Goal: Information Seeking & Learning: Check status

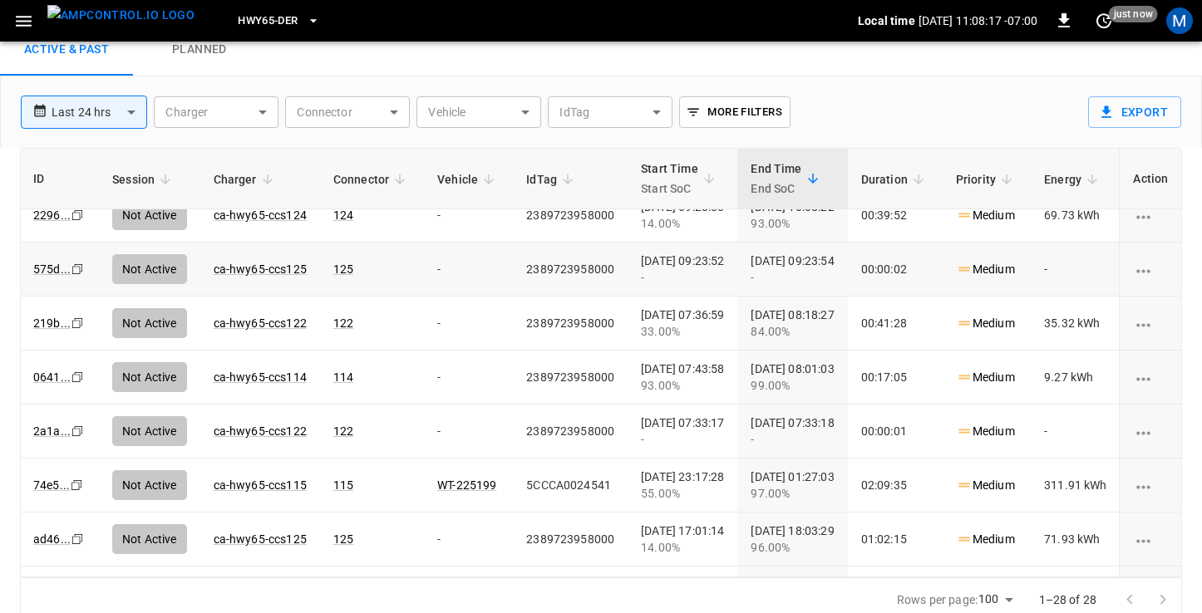
scroll to position [65, 2]
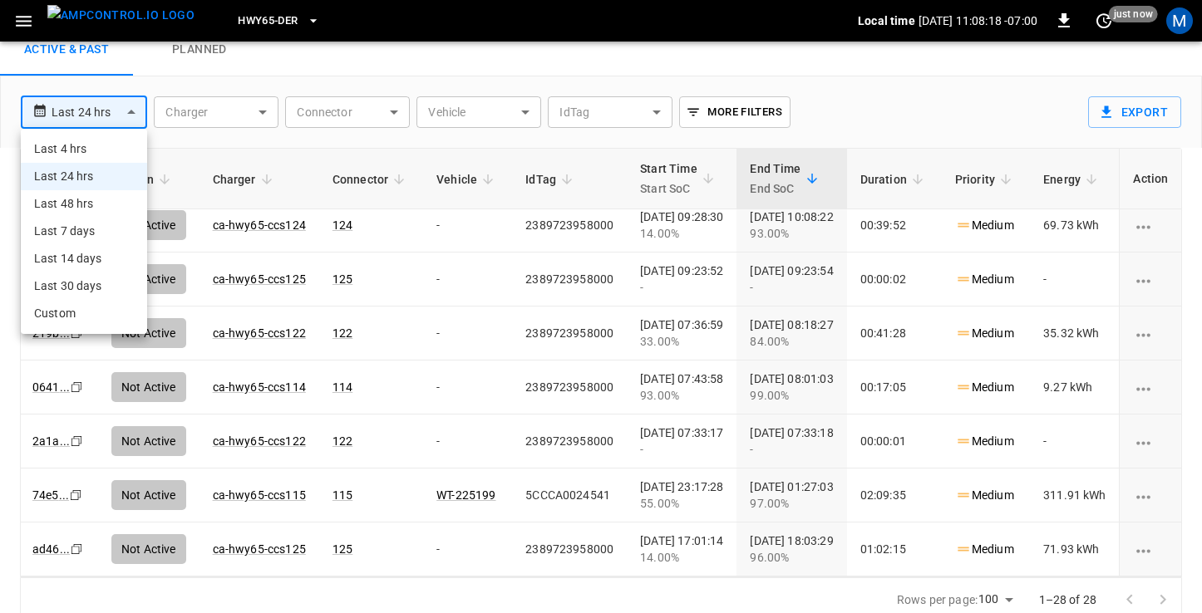
click at [108, 111] on body "**********" at bounding box center [601, 282] width 1202 height 681
click at [86, 151] on li "Last 4 hrs" at bounding box center [84, 148] width 126 height 27
type input "**********"
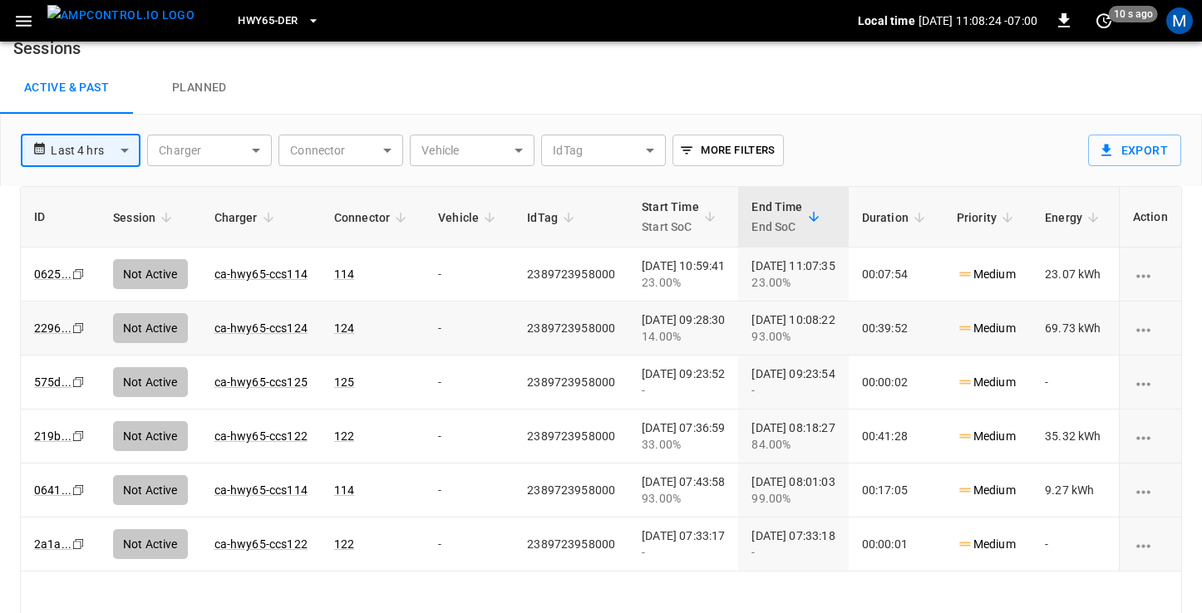
scroll to position [18, 0]
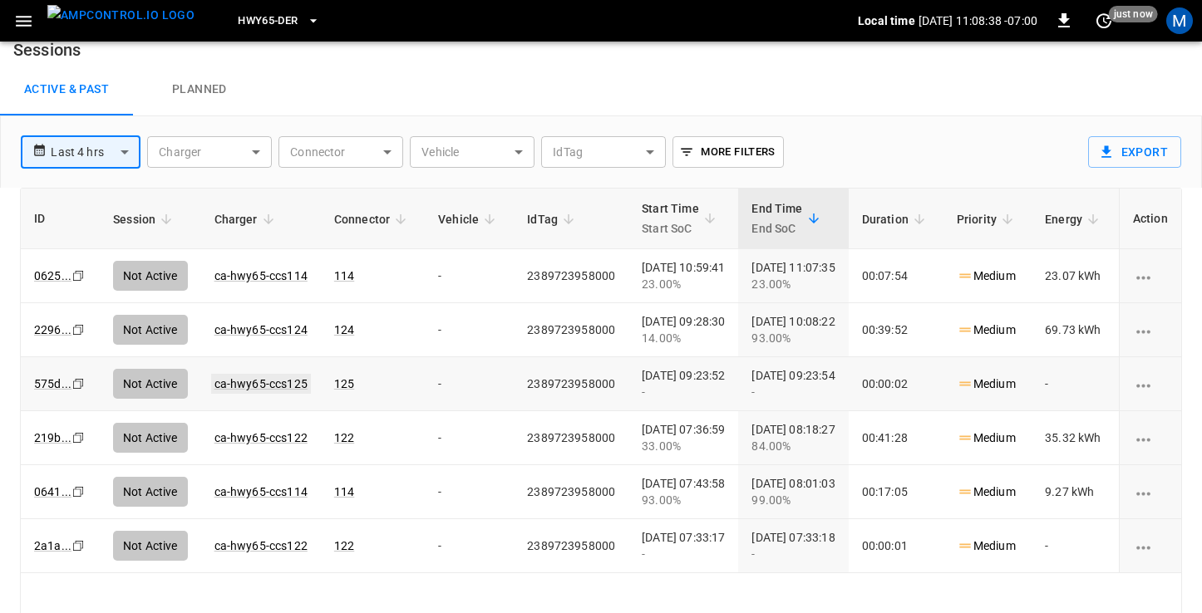
click at [275, 381] on link "ca-hwy65-ccs125" at bounding box center [261, 384] width 100 height 20
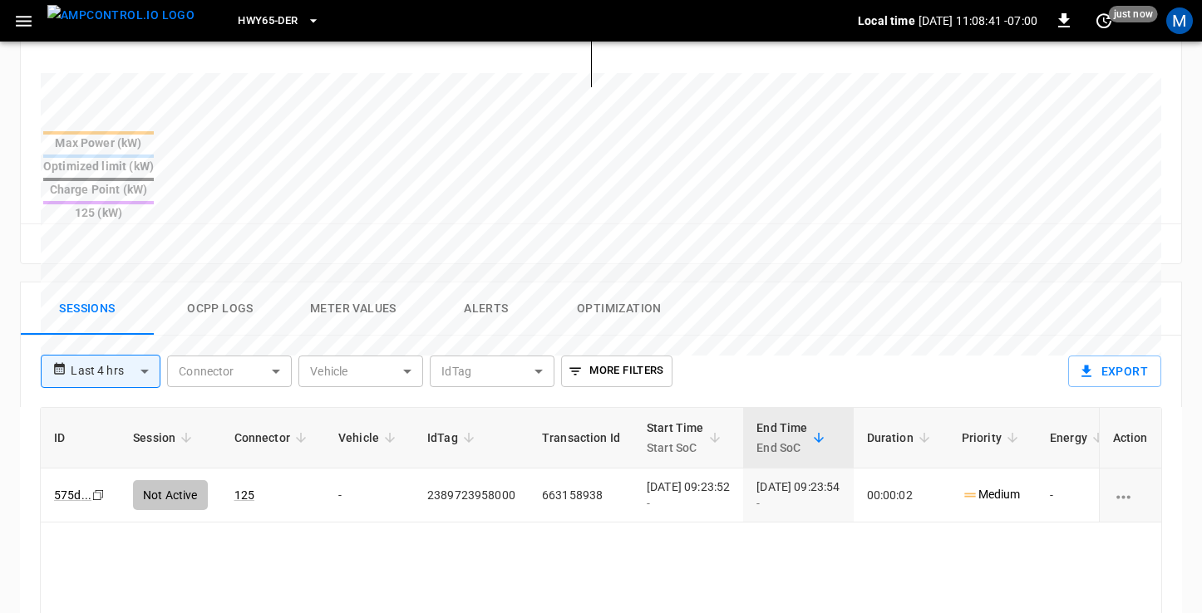
scroll to position [629, 0]
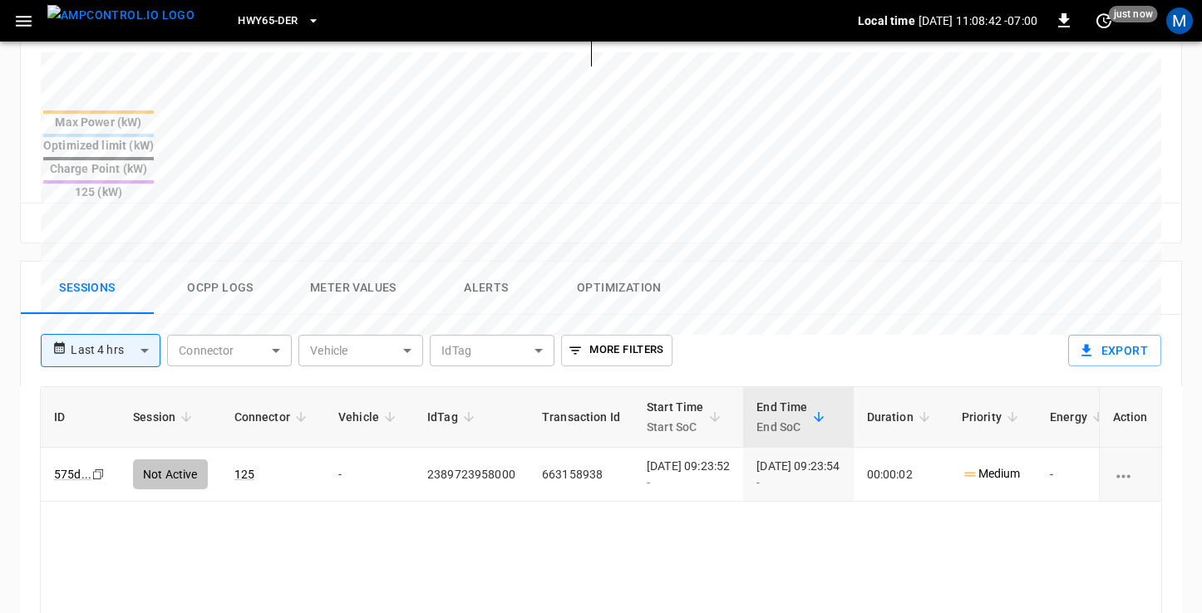
click at [128, 308] on body "**********" at bounding box center [601, 126] width 1202 height 1510
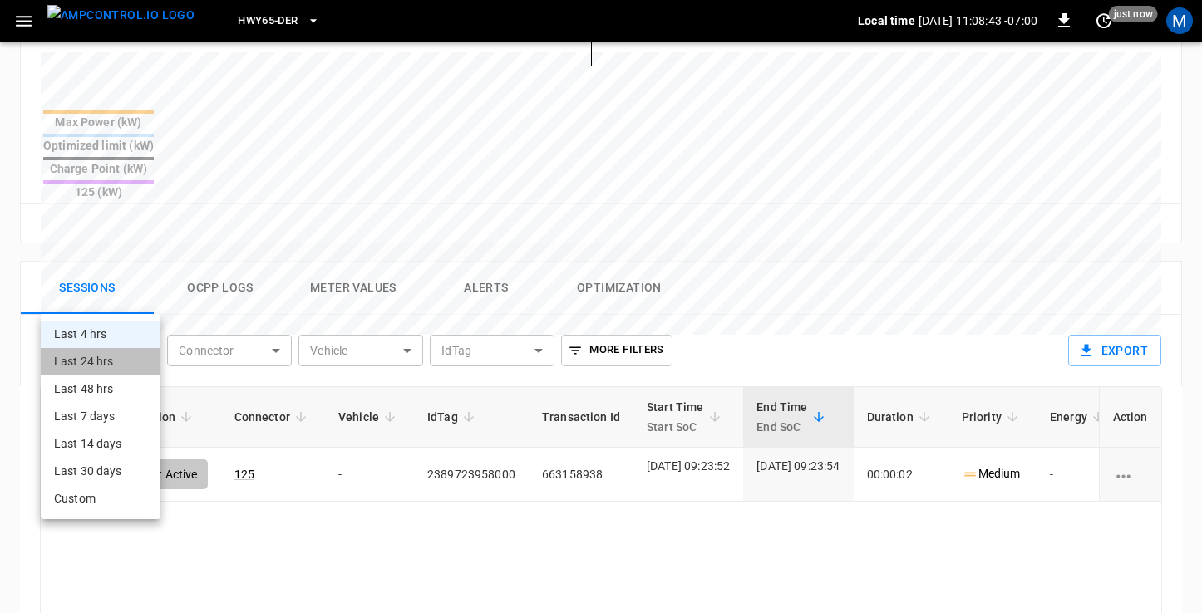
click at [116, 353] on li "Last 24 hrs" at bounding box center [101, 361] width 120 height 27
type input "**********"
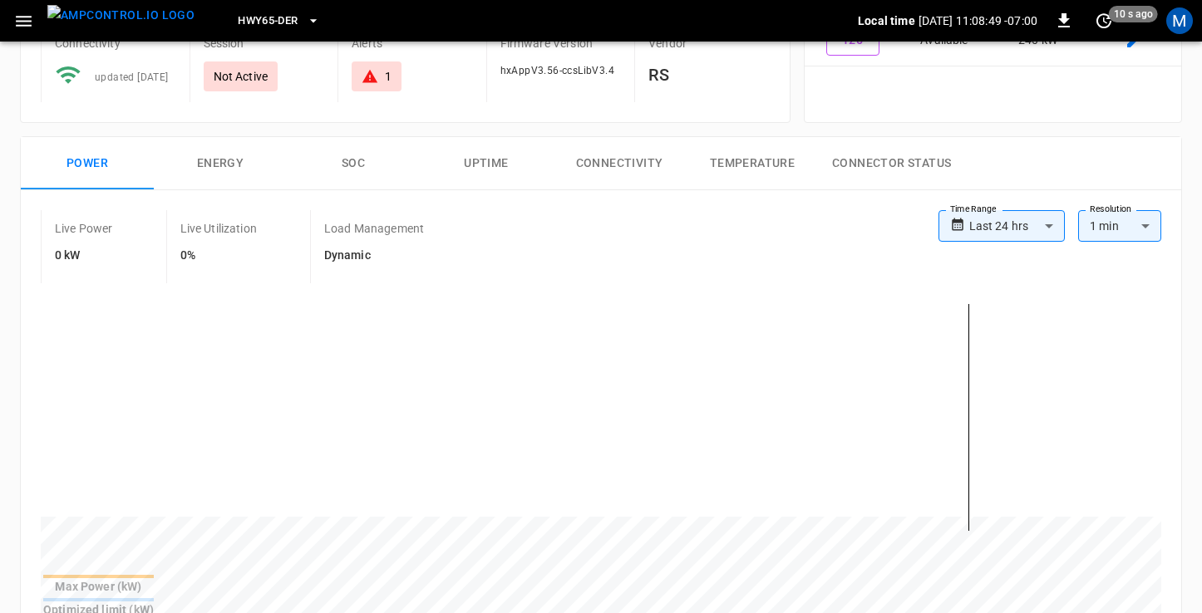
scroll to position [140, 0]
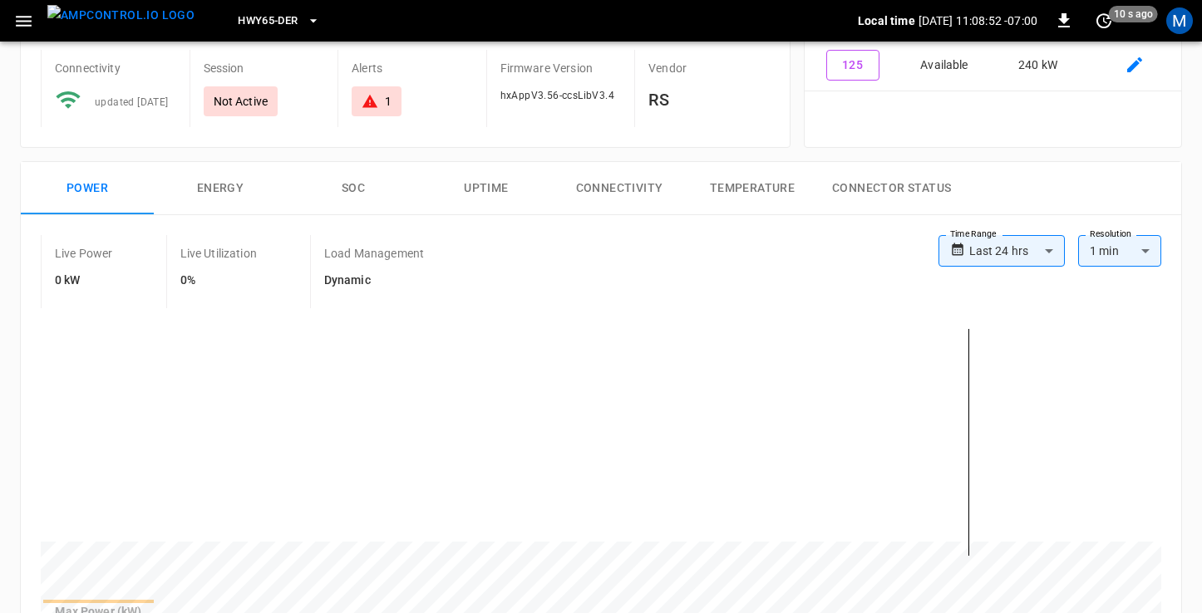
click at [388, 104] on div "1" at bounding box center [388, 101] width 7 height 17
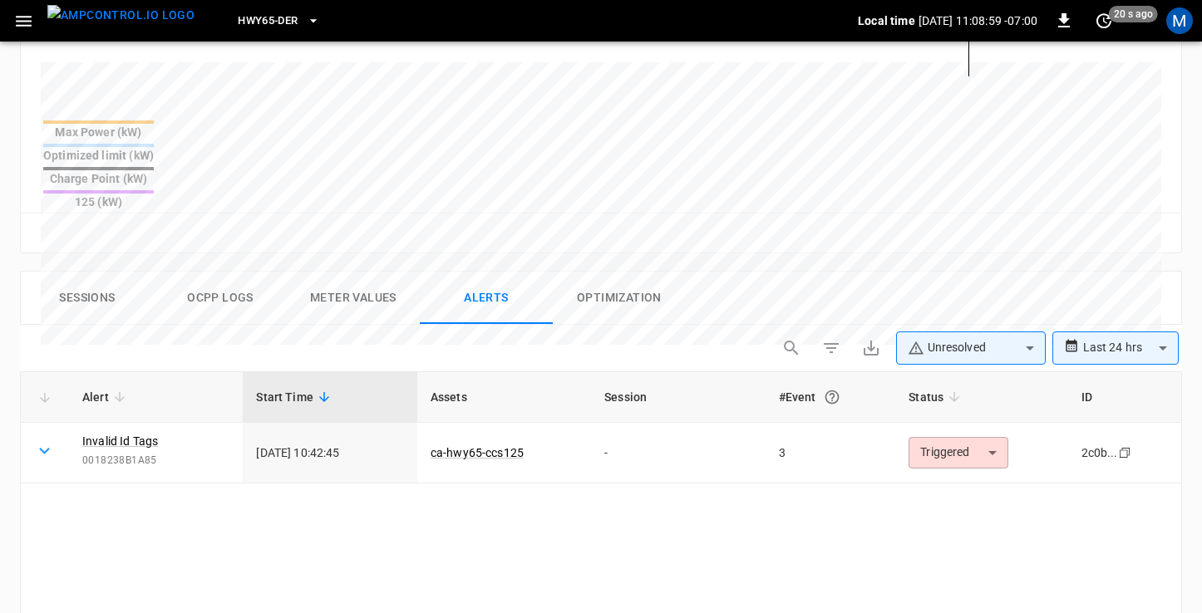
scroll to position [628, 0]
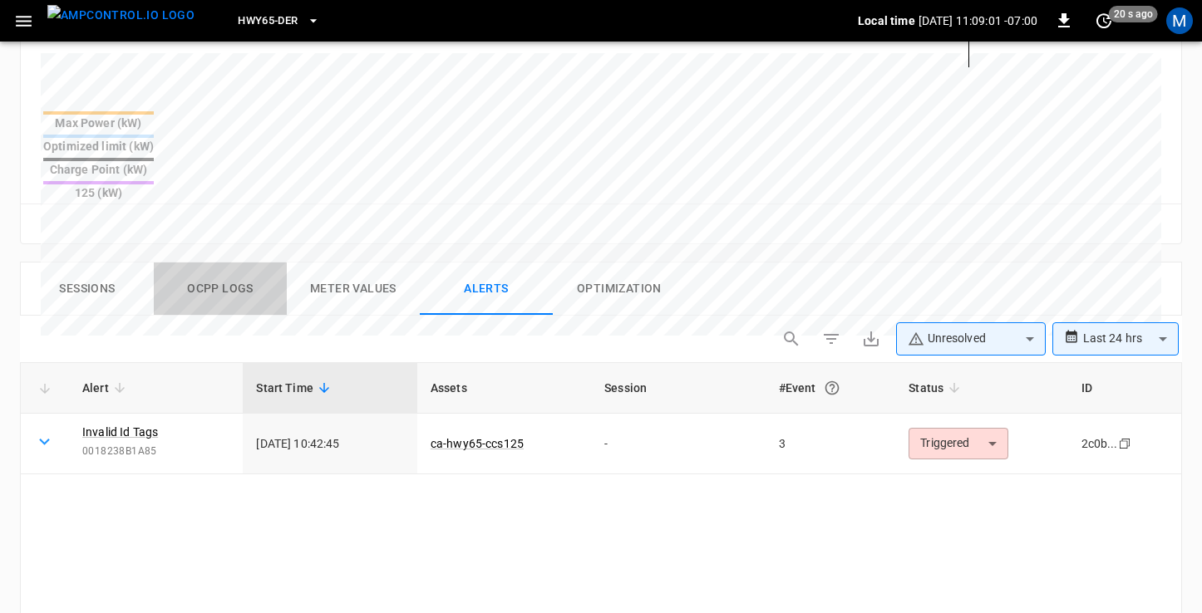
click at [219, 263] on button "Ocpp logs" at bounding box center [220, 289] width 133 height 53
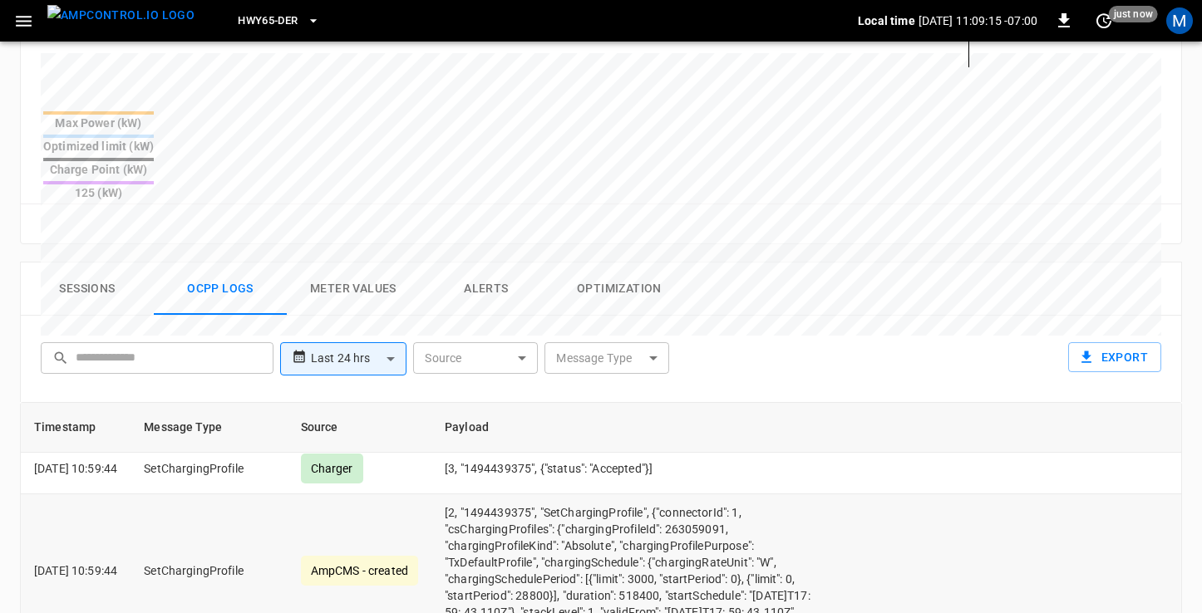
scroll to position [1429, 0]
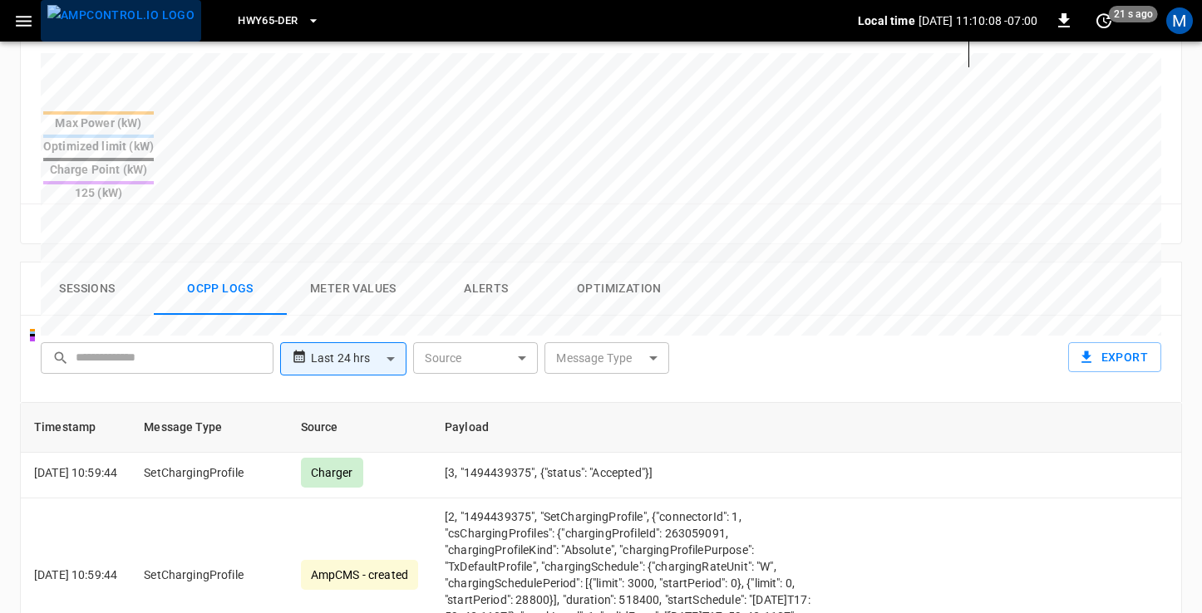
click at [121, 22] on img "menu" at bounding box center [120, 15] width 147 height 21
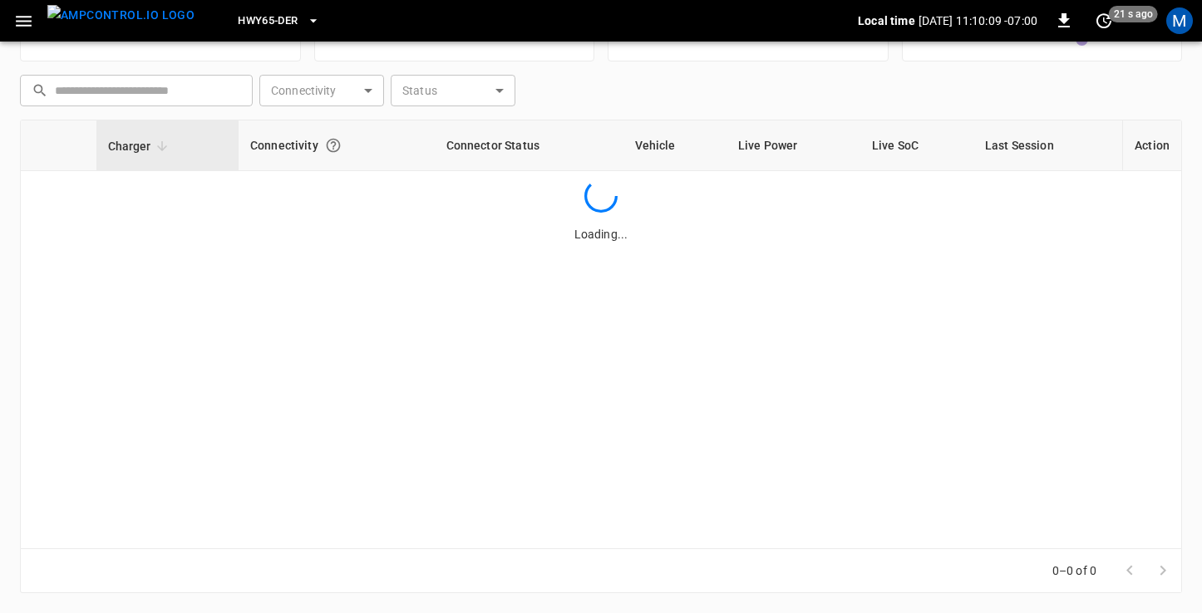
scroll to position [212, 0]
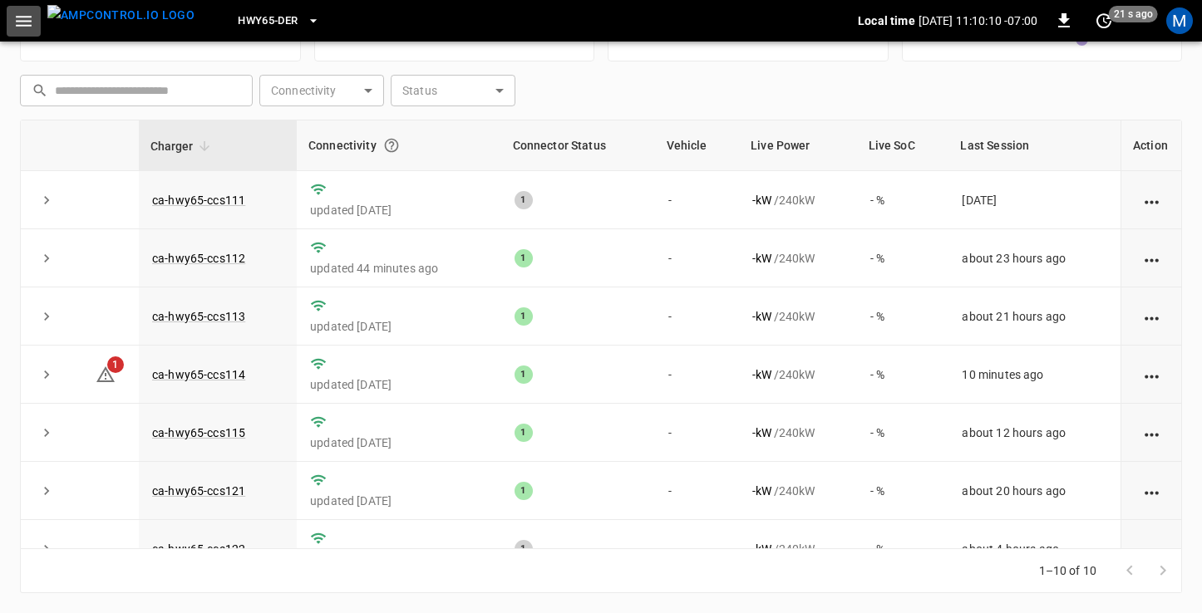
click at [22, 17] on icon "button" at bounding box center [24, 21] width 16 height 11
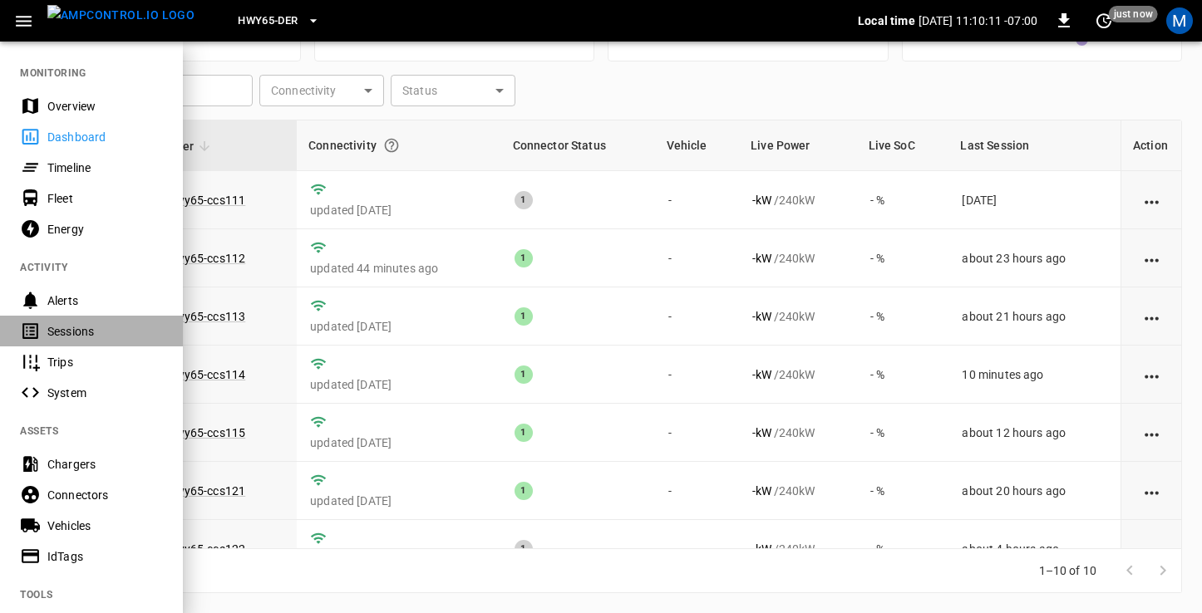
click at [86, 327] on div "Sessions" at bounding box center [105, 331] width 116 height 17
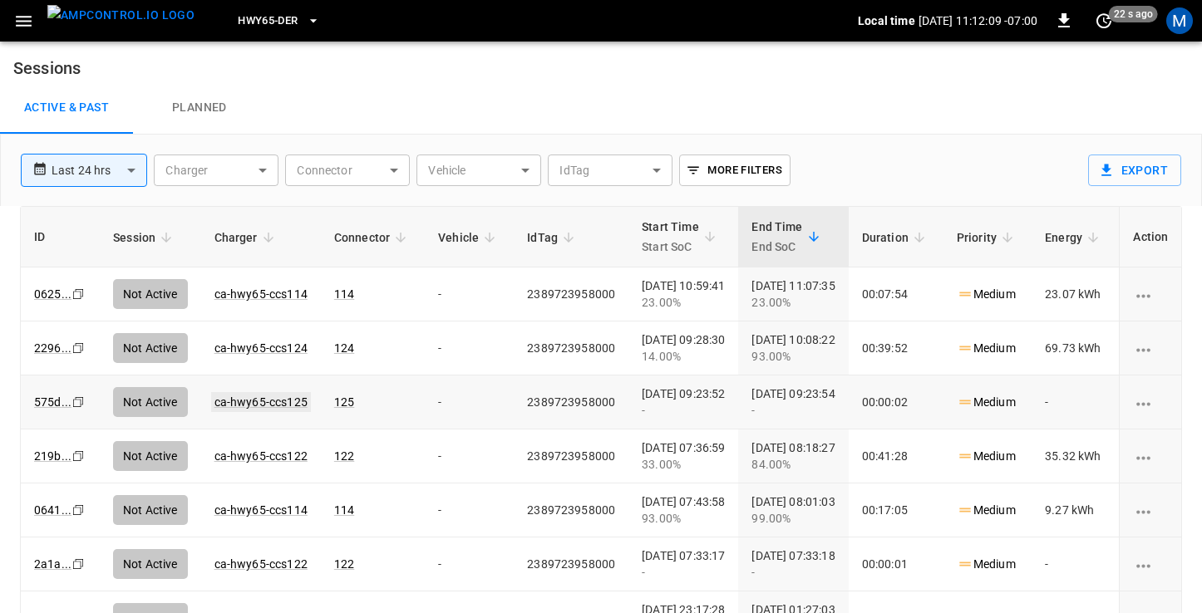
click at [283, 401] on link "ca-hwy65-ccs125" at bounding box center [261, 402] width 100 height 20
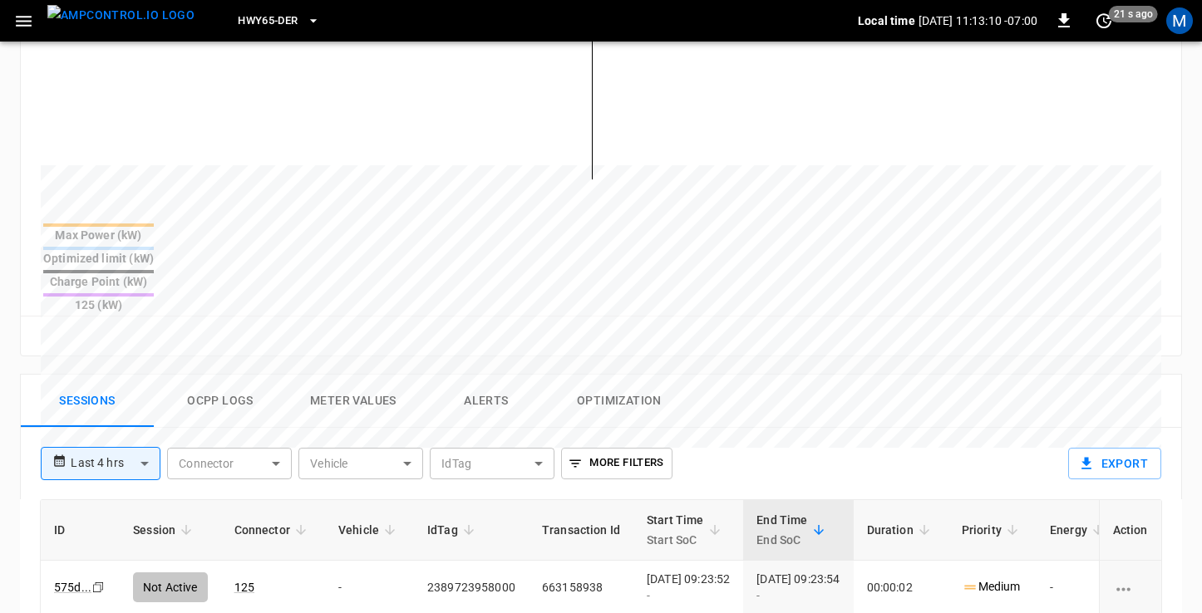
scroll to position [710, 0]
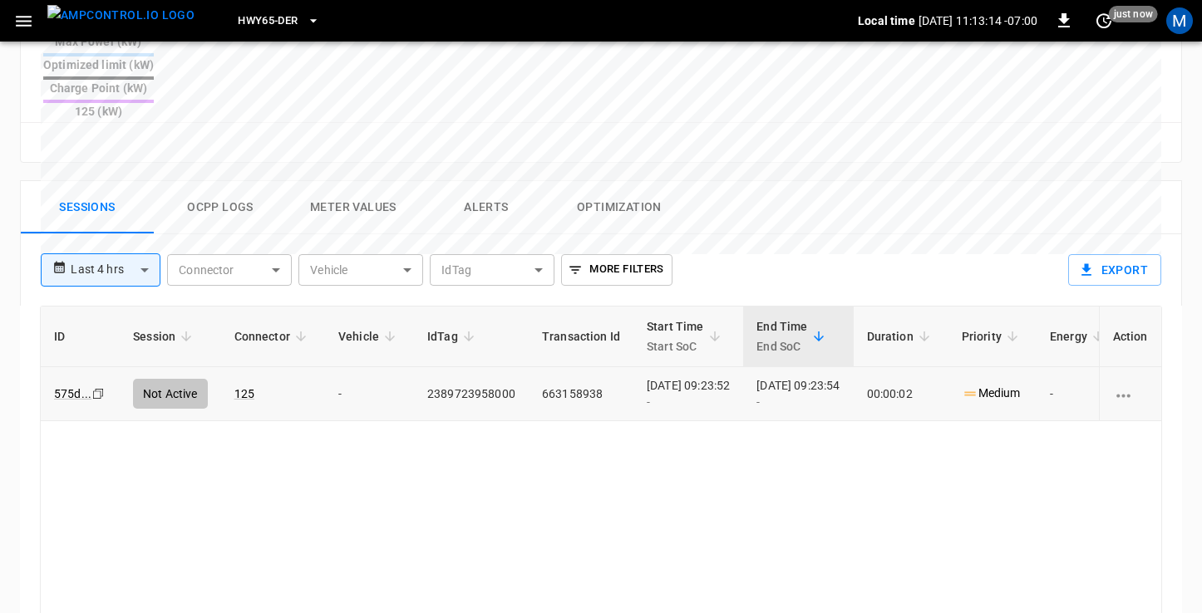
click at [98, 387] on icon "Copy" at bounding box center [97, 393] width 13 height 13
